Goal: Task Accomplishment & Management: Manage account settings

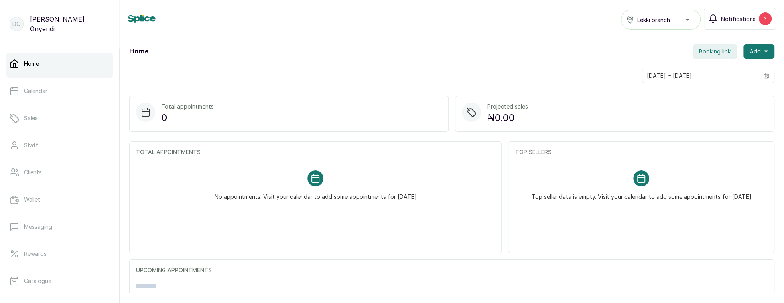
click at [718, 52] on span "Booking link" at bounding box center [714, 51] width 31 height 8
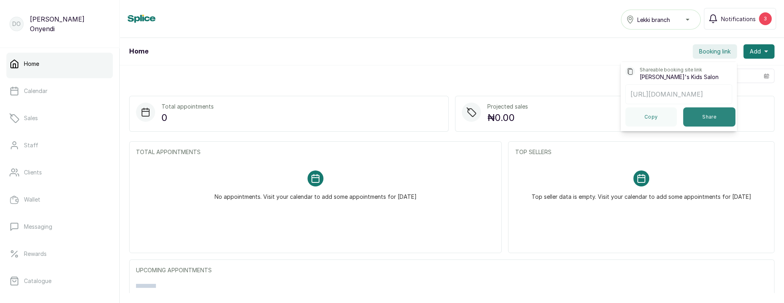
click at [697, 116] on button "Share" at bounding box center [709, 116] width 52 height 19
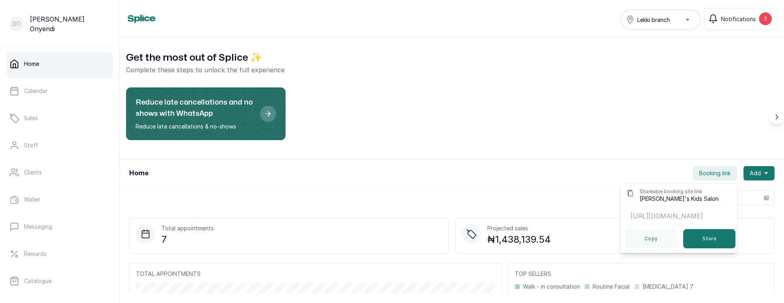
scroll to position [142, 0]
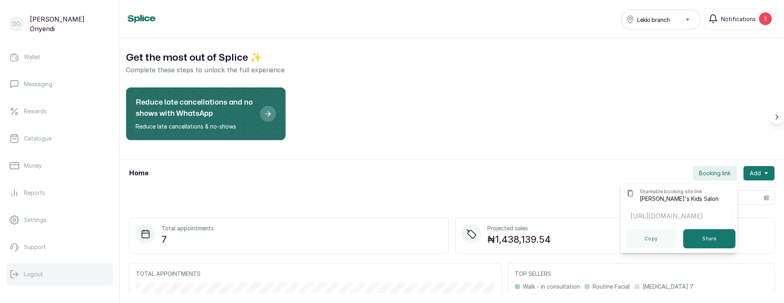
click at [34, 272] on p "Logout" at bounding box center [33, 274] width 19 height 8
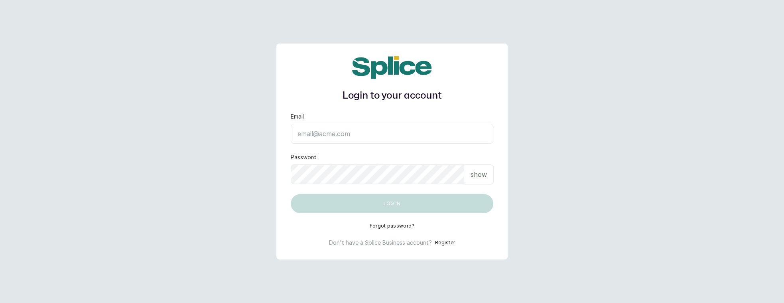
click at [319, 129] on input "Email" at bounding box center [392, 134] width 202 height 20
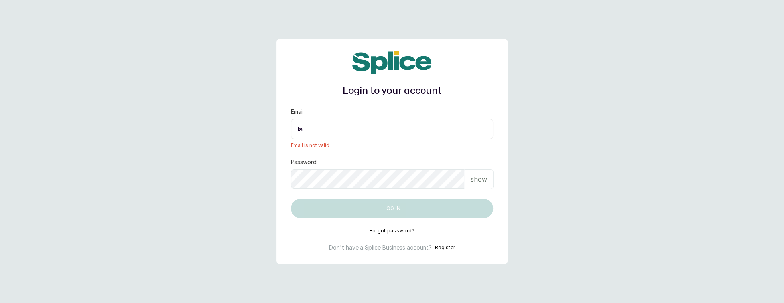
type input "layo@withsplice.com"
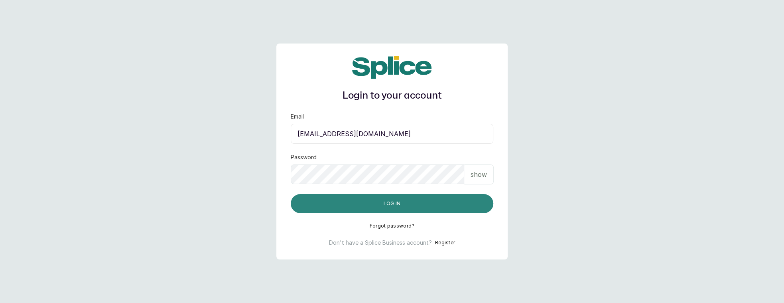
click at [346, 203] on button "Log in" at bounding box center [392, 203] width 202 height 19
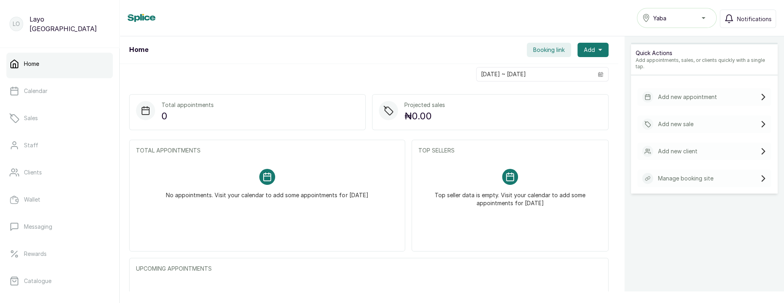
click at [554, 43] on button "Booking link" at bounding box center [548, 50] width 44 height 14
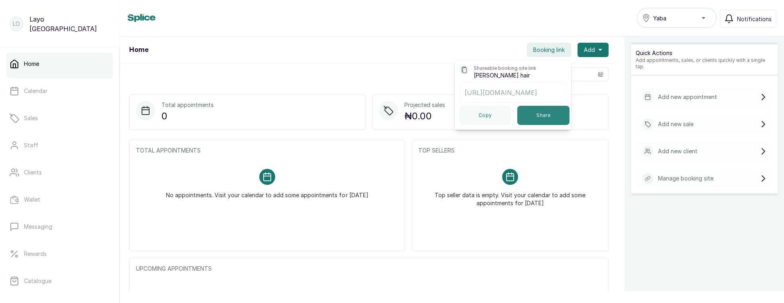
click at [529, 112] on button "Share" at bounding box center [543, 115] width 52 height 19
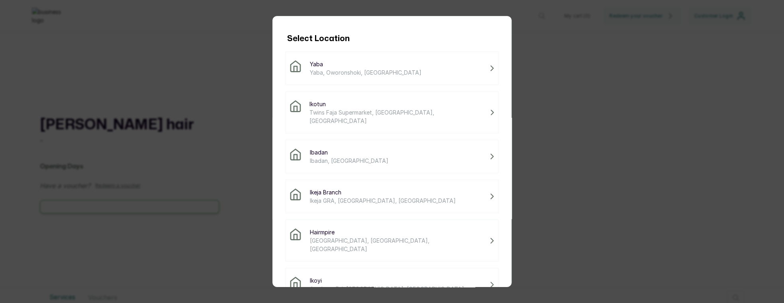
click at [234, 93] on div "Select Location [GEOGRAPHIC_DATA], [GEOGRAPHIC_DATA], [GEOGRAPHIC_DATA] Ikotun …" at bounding box center [392, 151] width 784 height 303
